Goal: Check status: Check status

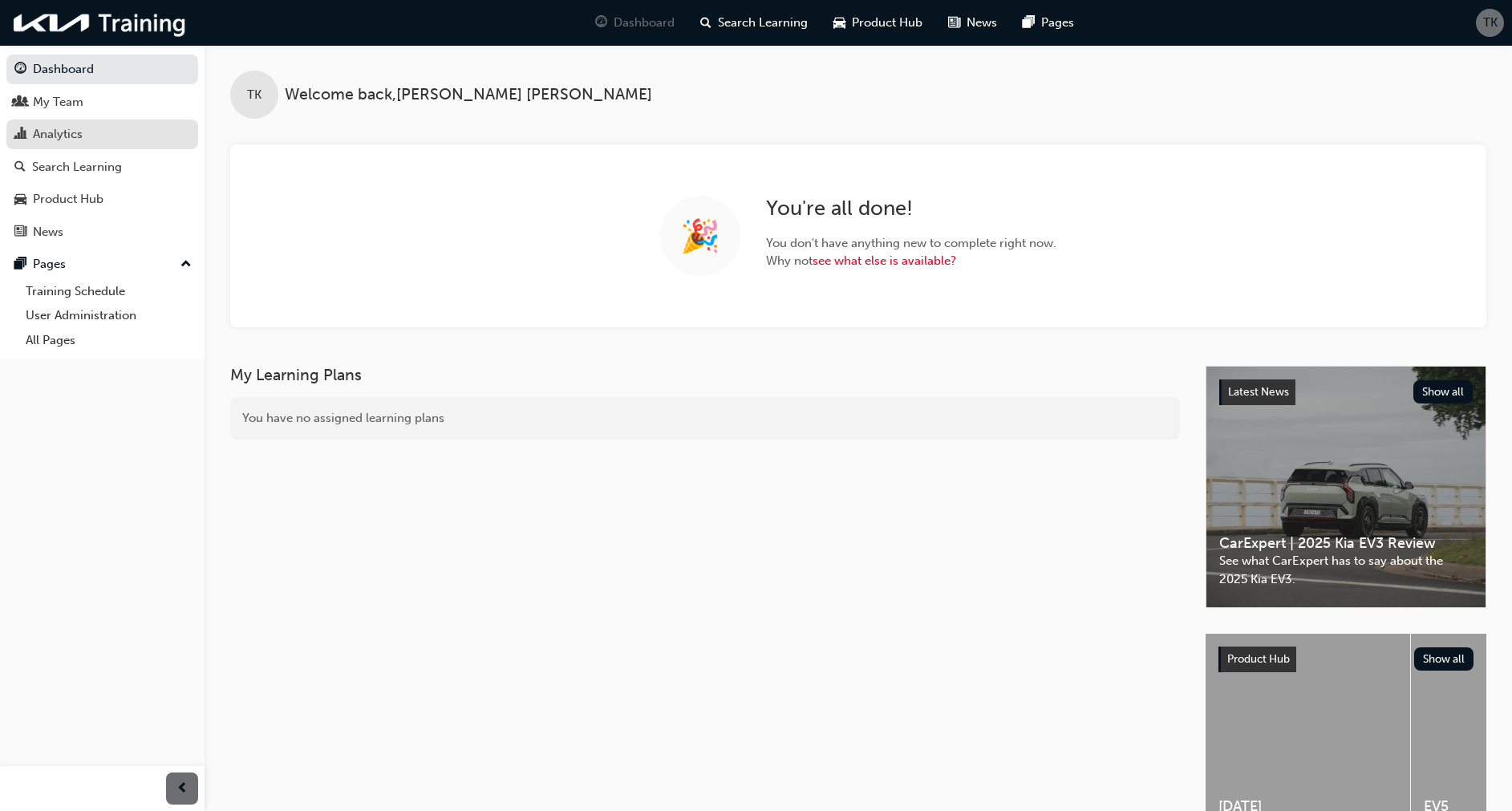
click at [61, 143] on div "Analytics" at bounding box center [102, 134] width 176 height 20
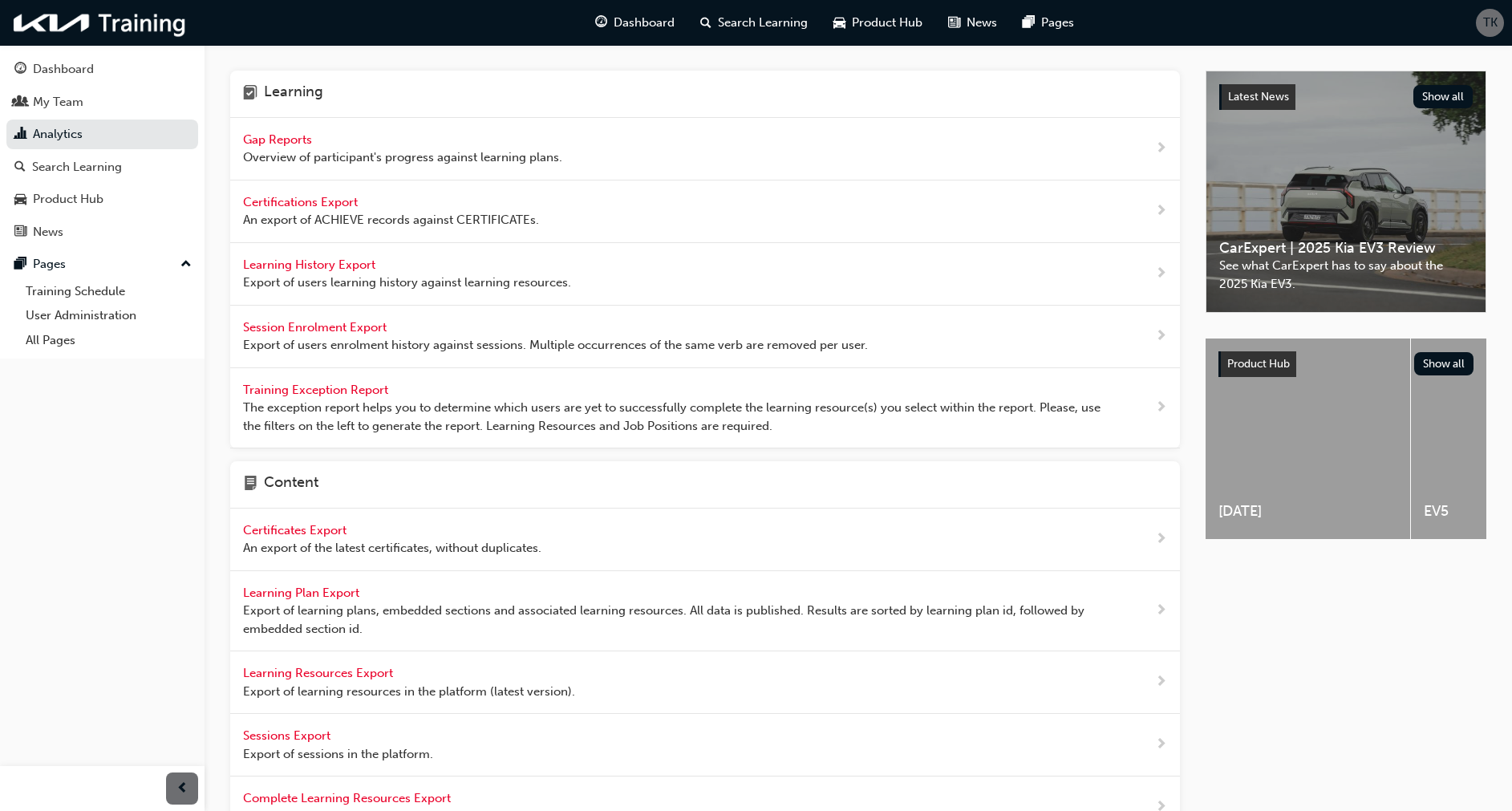
click at [279, 135] on span "Gap Reports" at bounding box center [278, 140] width 72 height 15
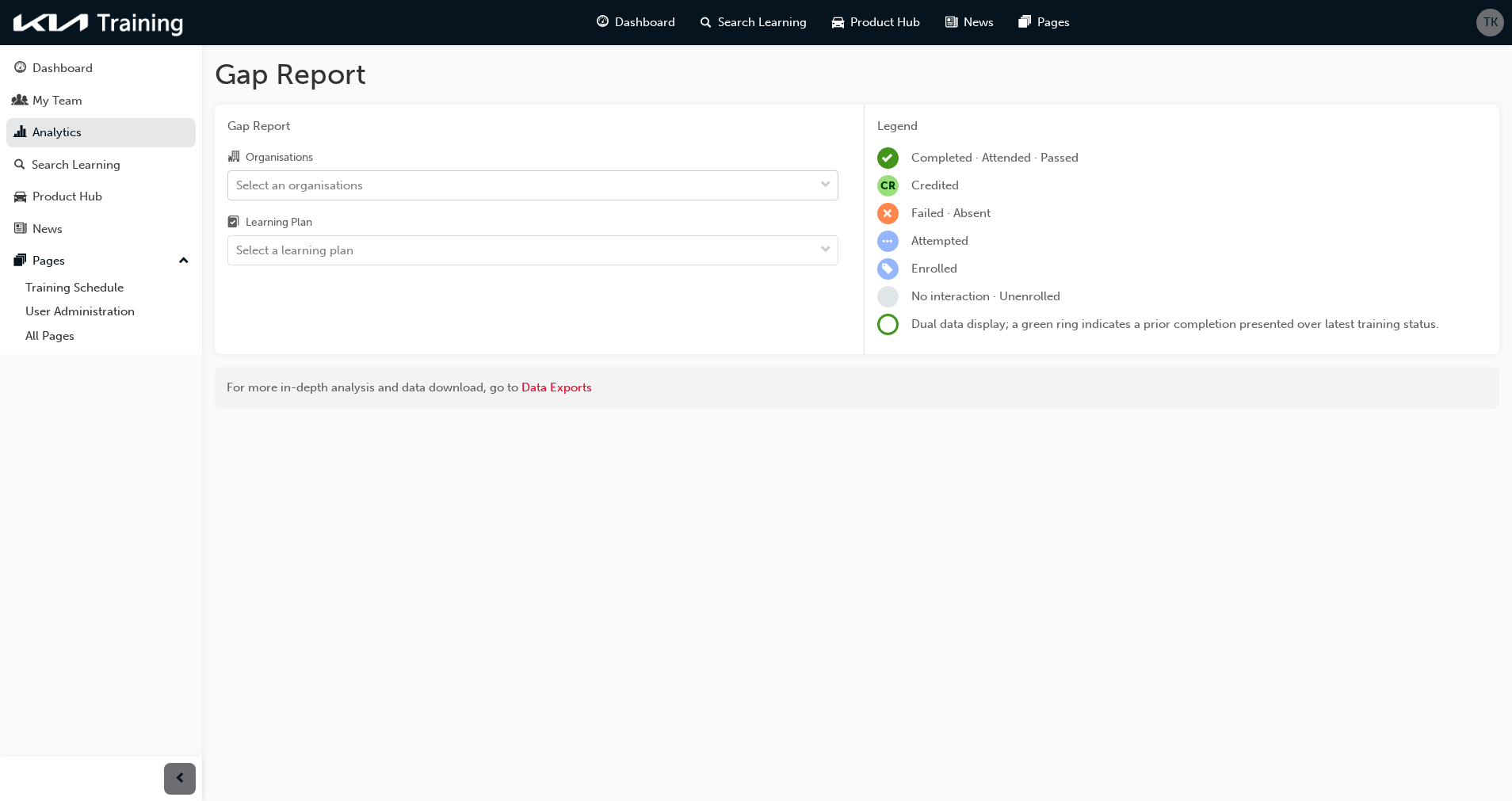
click at [405, 189] on div "Select an organisations" at bounding box center [521, 185] width 586 height 28
click at [237, 189] on input "Organisations Select an organisations" at bounding box center [237, 184] width 2 height 14
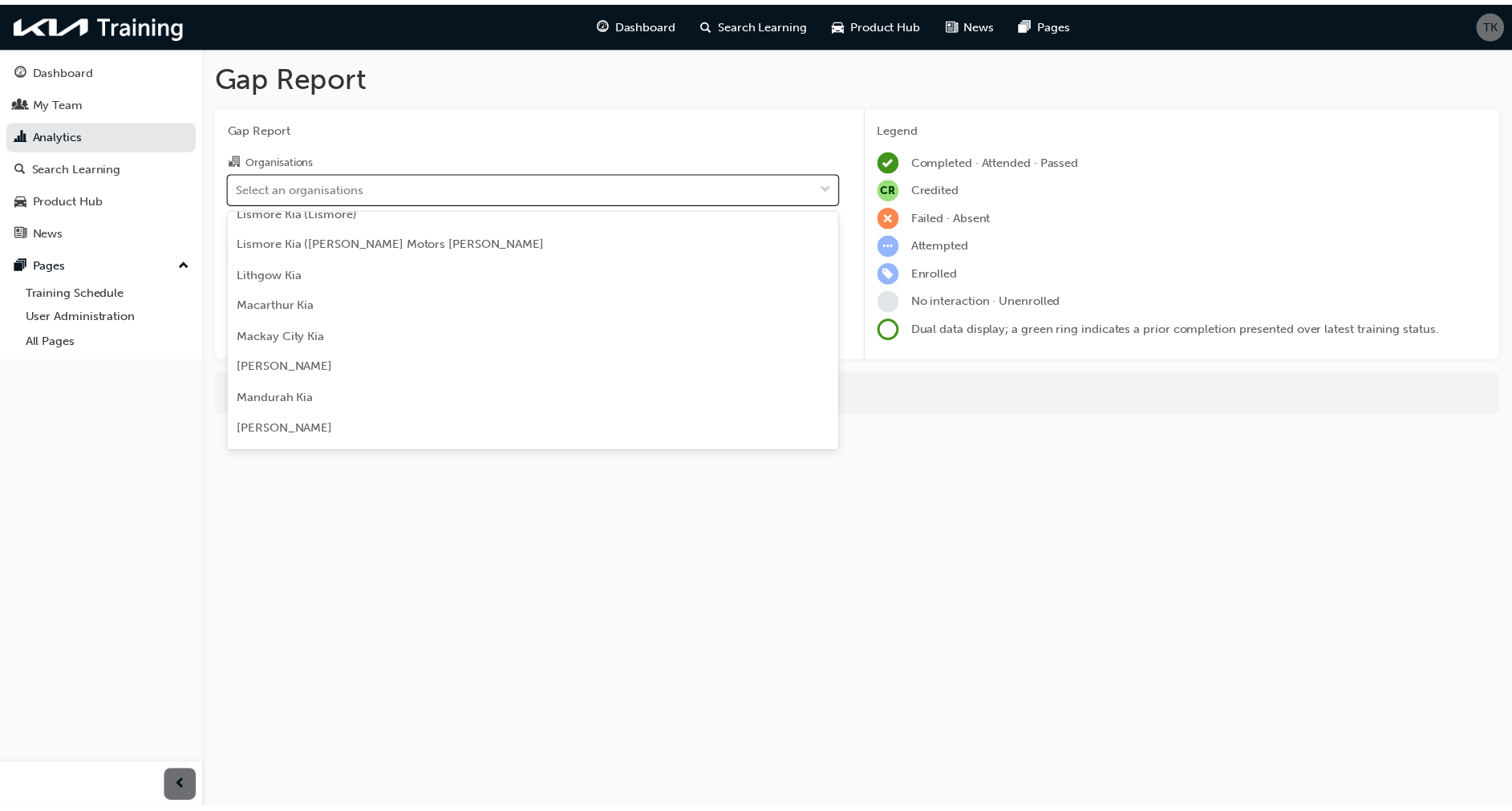
scroll to position [2417, 0]
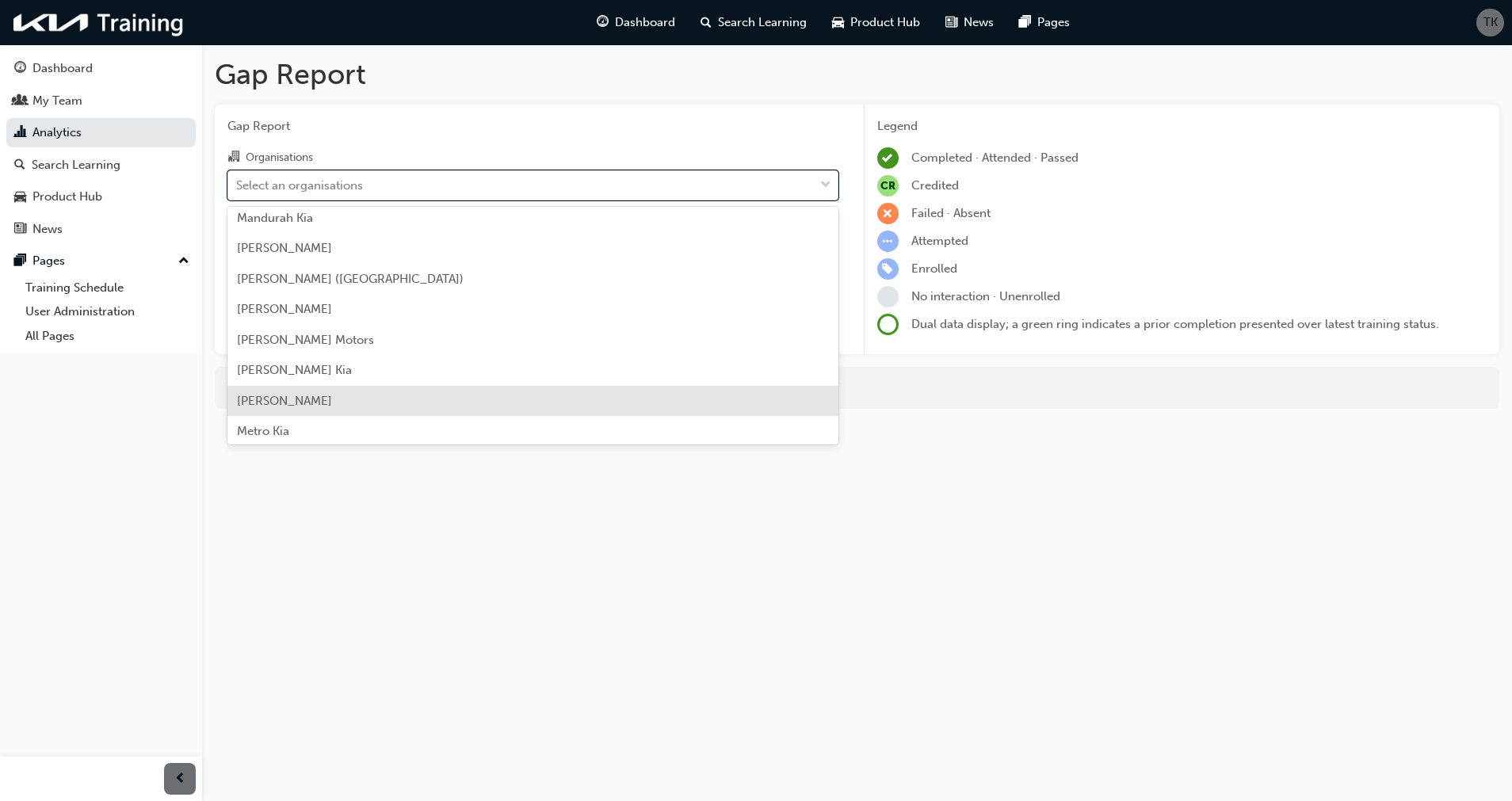
click at [401, 404] on div "[PERSON_NAME]" at bounding box center [533, 401] width 611 height 31
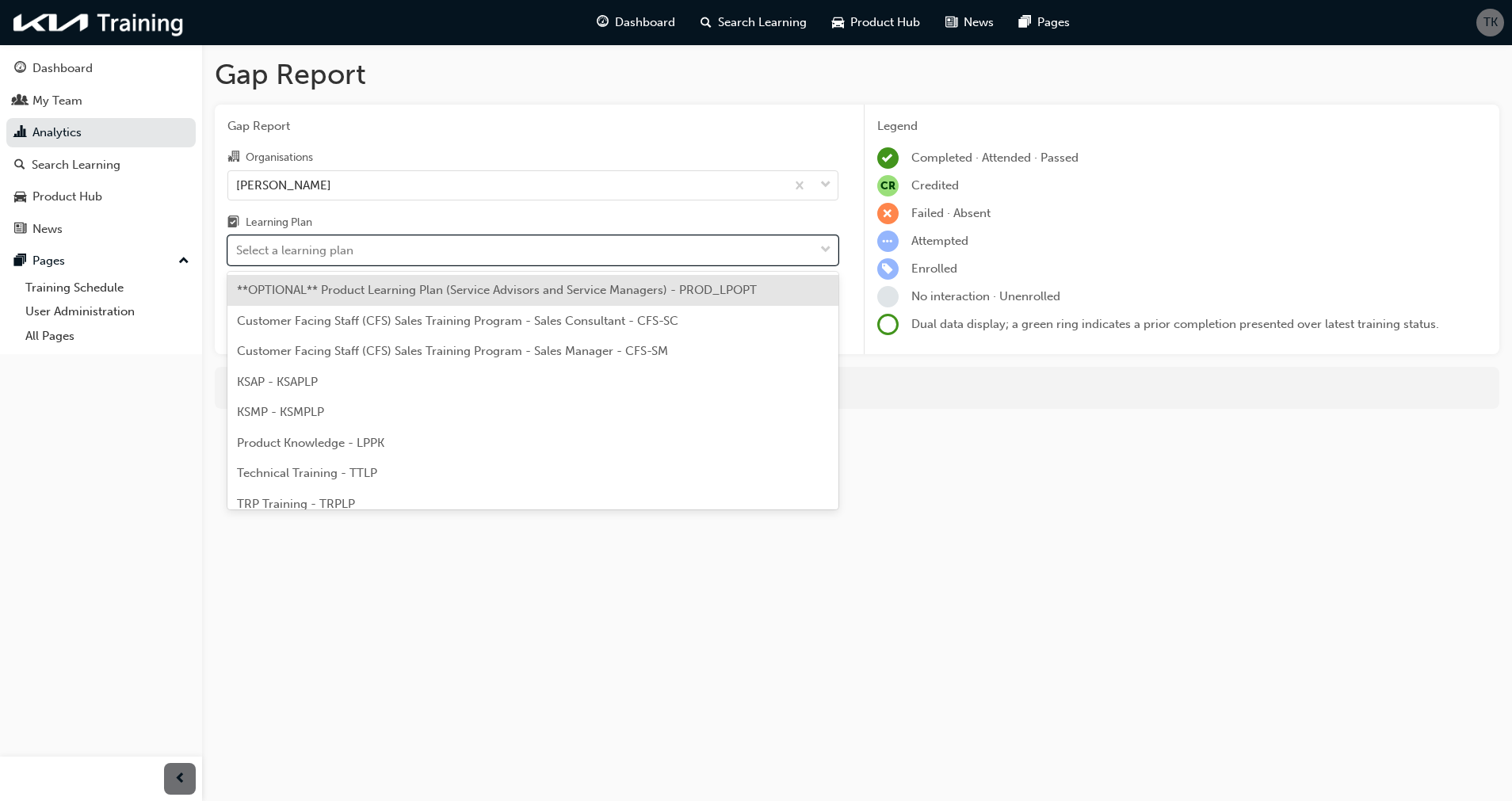
click at [347, 247] on div "Select a learning plan" at bounding box center [294, 250] width 118 height 18
click at [237, 247] on input "Learning Plan option **OPTIONAL** Product Learning Plan (Service Advisors and S…" at bounding box center [237, 249] width 2 height 14
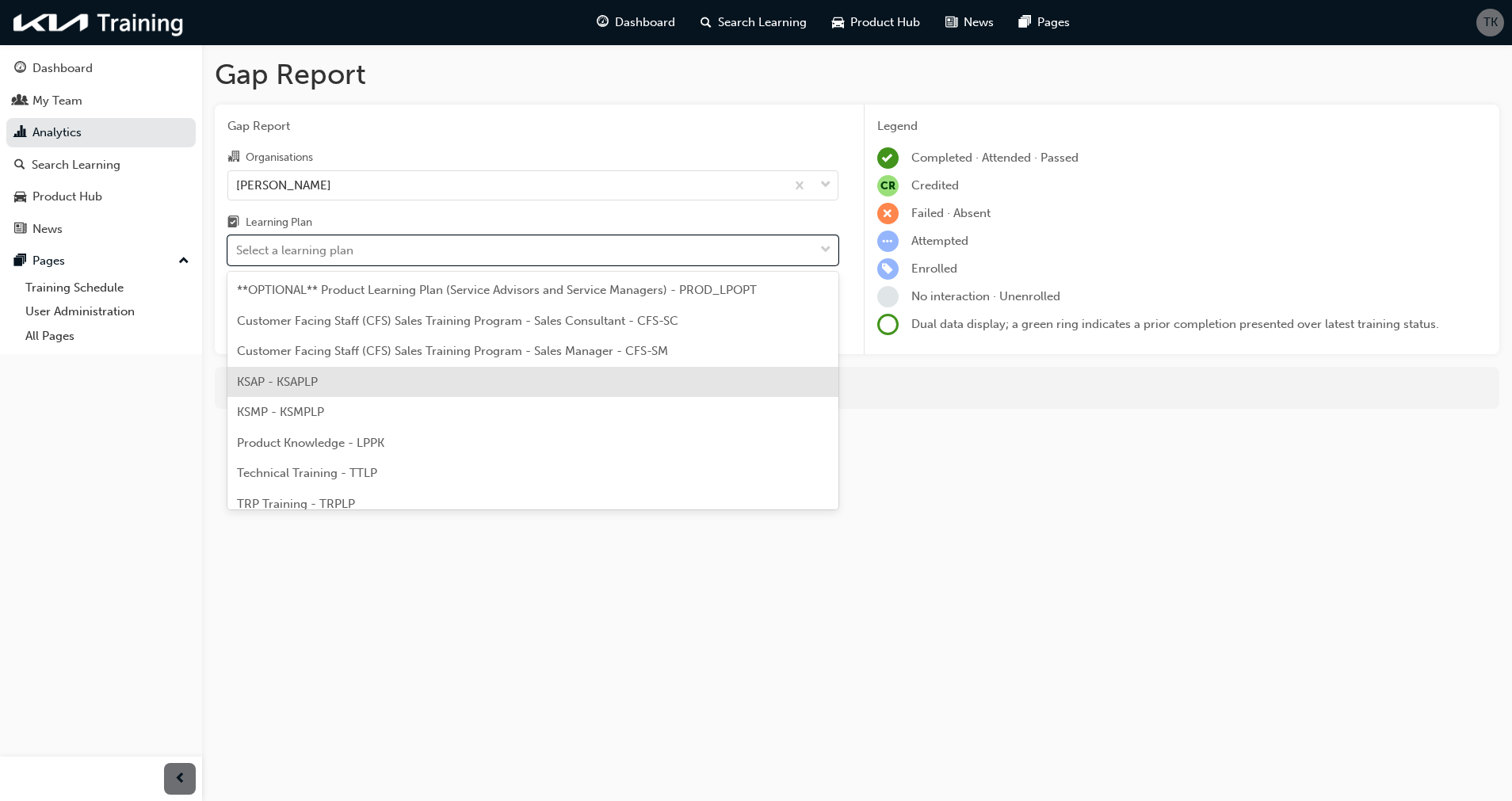
click at [301, 380] on span "KSAP - KSAPLP" at bounding box center [277, 382] width 81 height 14
